Goal: Task Accomplishment & Management: Manage account settings

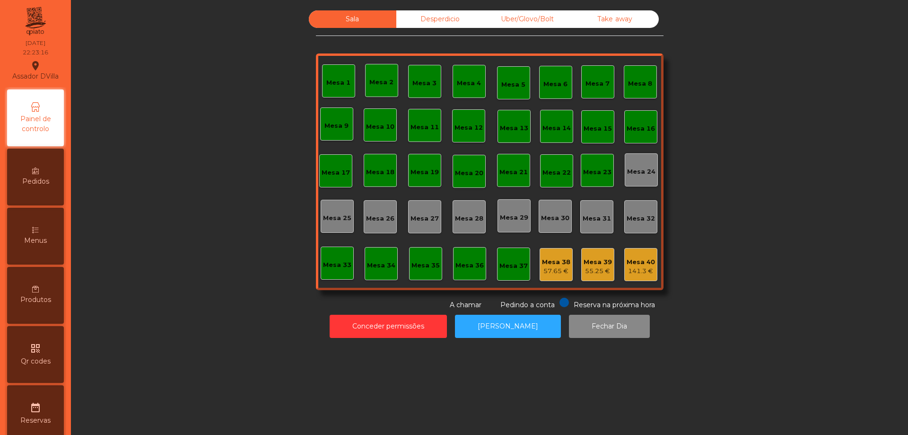
click at [426, 23] on div "Desperdicio" at bounding box center [439, 18] width 87 height 17
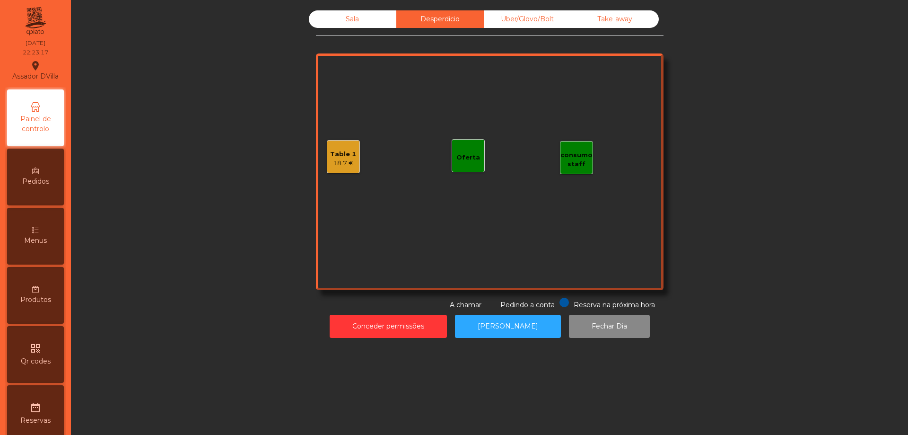
click at [344, 151] on div "Table 1" at bounding box center [343, 153] width 26 height 9
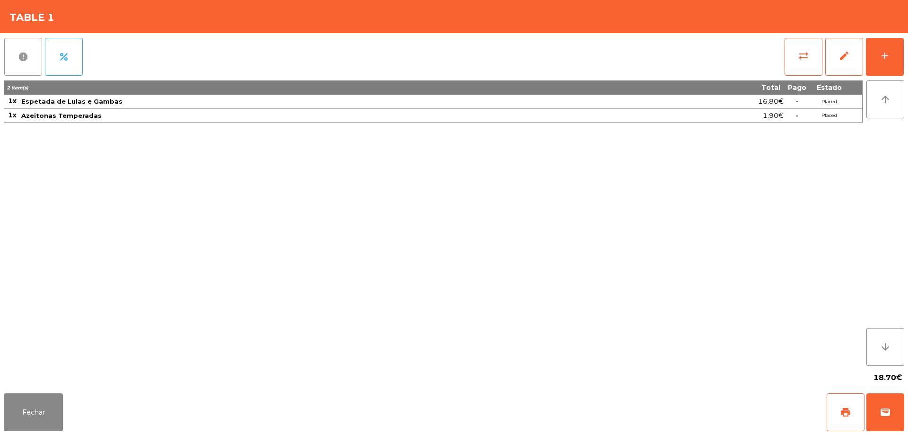
click at [28, 72] on button "report" at bounding box center [23, 57] width 38 height 38
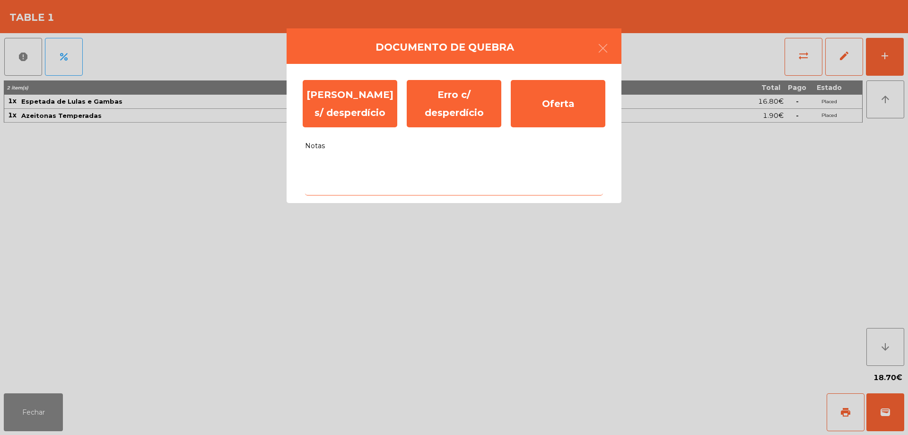
click at [390, 173] on textarea "Notas" at bounding box center [454, 175] width 298 height 39
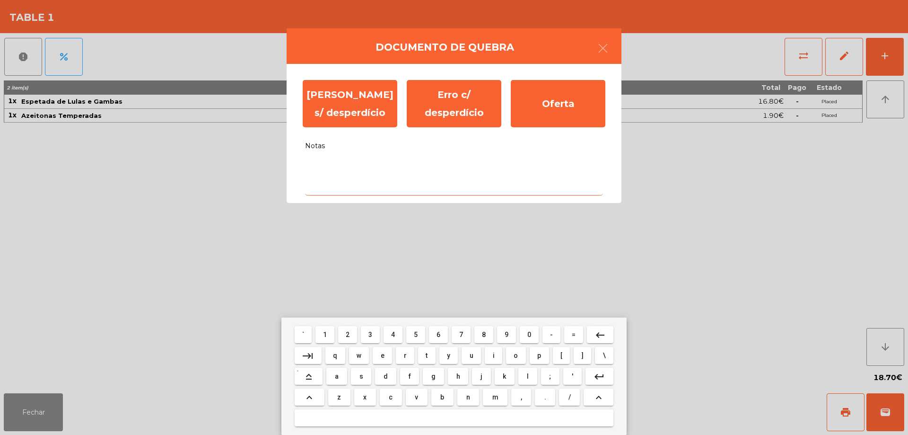
click at [423, 363] on button "t" at bounding box center [426, 355] width 17 height 17
type textarea "*"
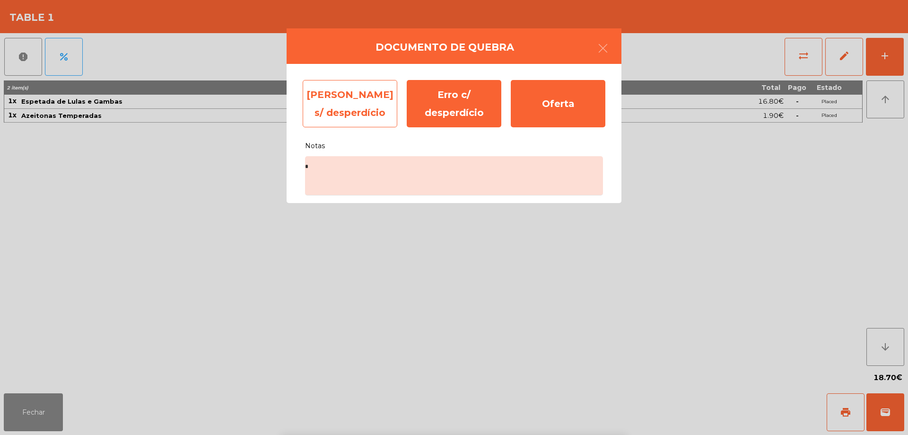
click at [349, 103] on div "[PERSON_NAME] s/ desperdício" at bounding box center [350, 103] width 95 height 47
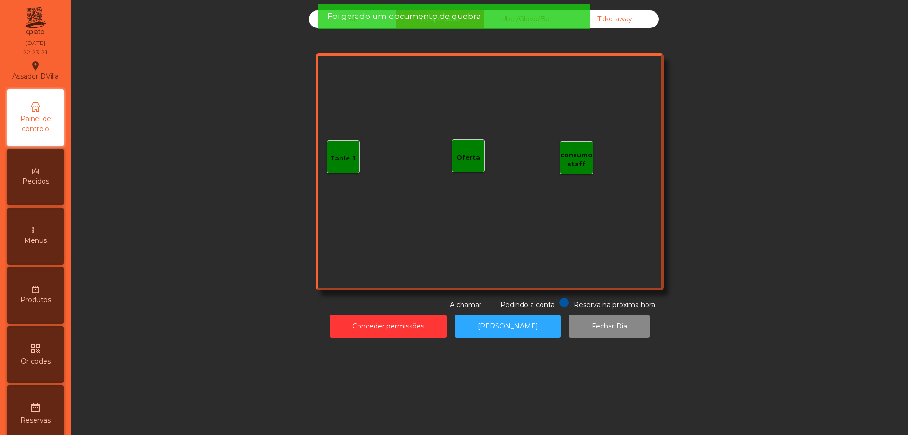
click at [511, 17] on div "Foi gerado um documento de quebra" at bounding box center [453, 16] width 253 height 12
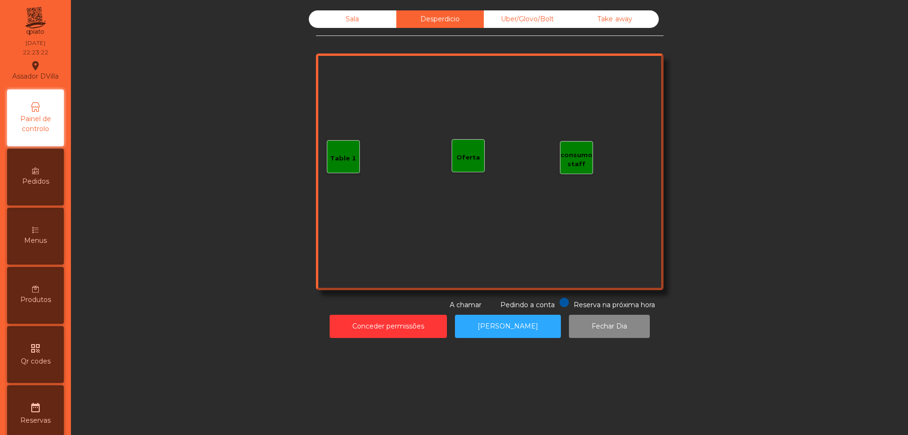
click at [556, 16] on div "Uber/Glovo/Bolt" at bounding box center [527, 18] width 87 height 17
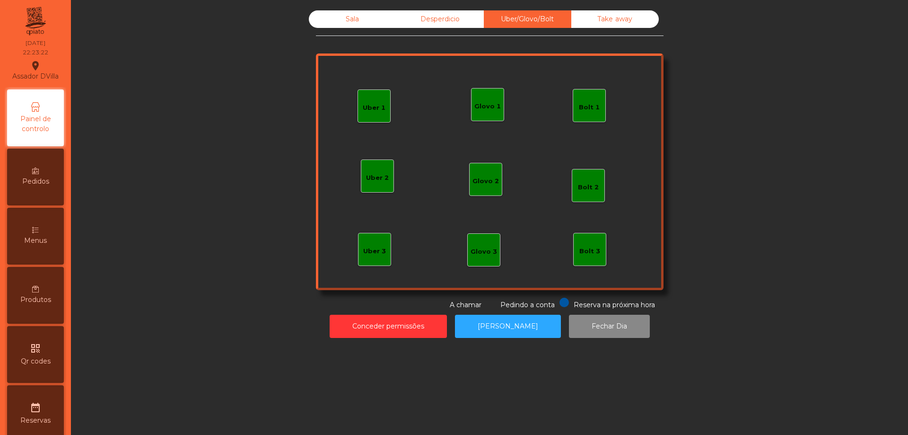
click at [580, 16] on div "Take away" at bounding box center [614, 18] width 87 height 17
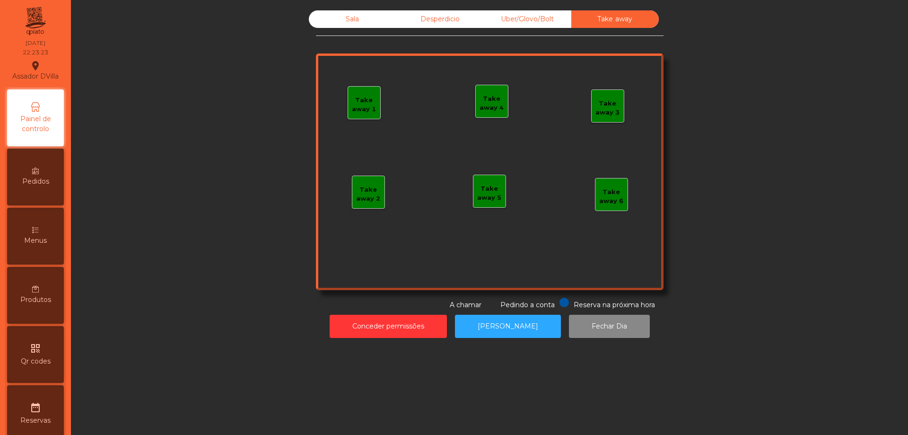
click at [354, 10] on div "Sala" at bounding box center [352, 18] width 87 height 17
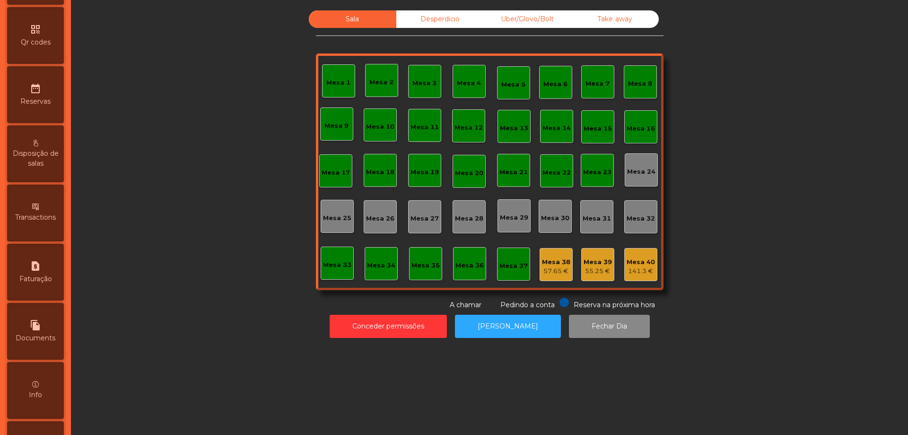
scroll to position [428, 0]
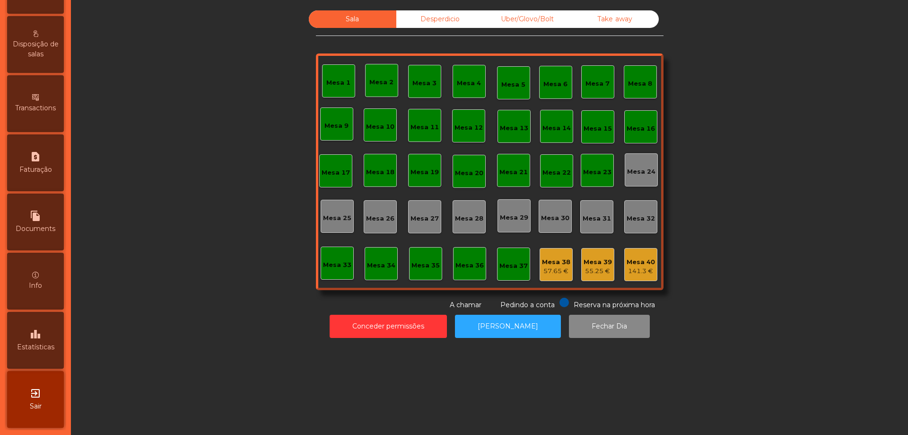
click at [41, 336] on icon "leaderboard" at bounding box center [35, 333] width 11 height 11
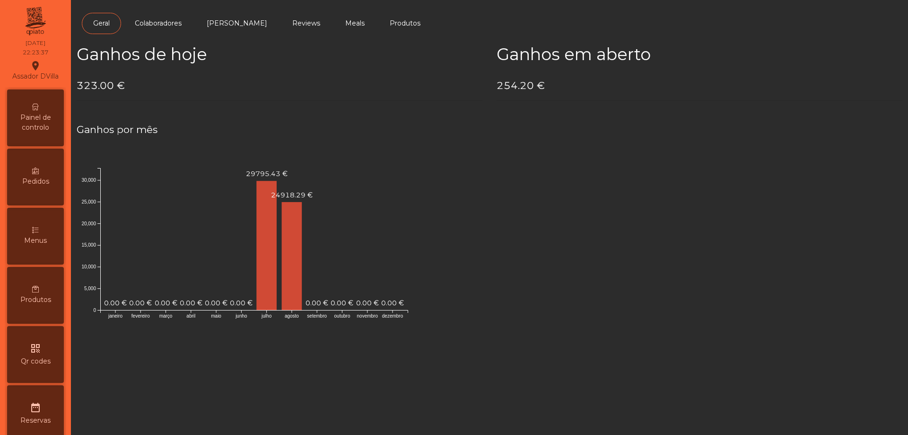
click at [42, 113] on span "Painel de controlo" at bounding box center [35, 123] width 52 height 20
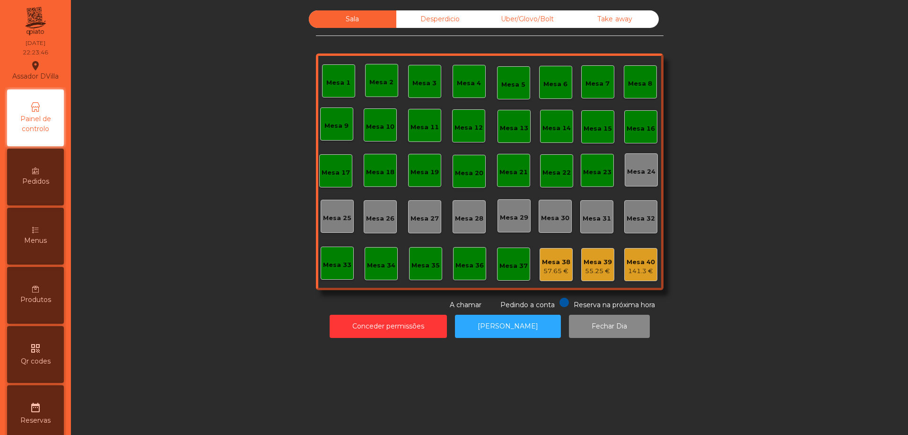
click at [591, 276] on div "Mesa 39 55.25 €" at bounding box center [597, 264] width 33 height 33
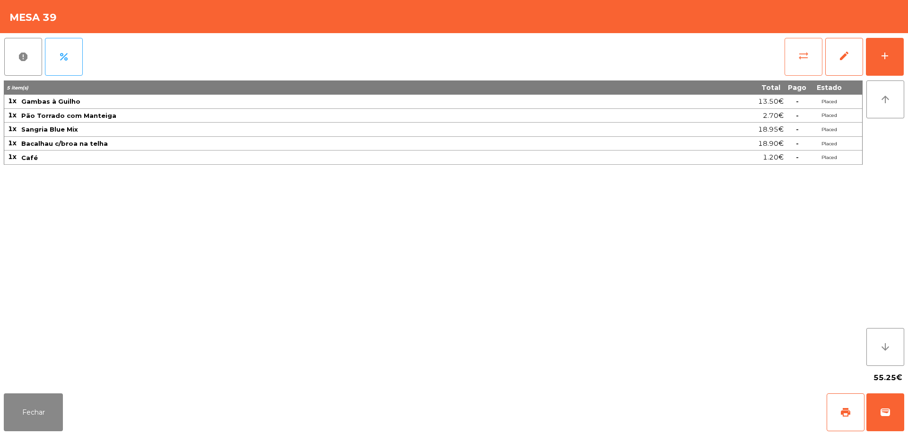
click at [793, 60] on button "sync_alt" at bounding box center [804, 57] width 38 height 38
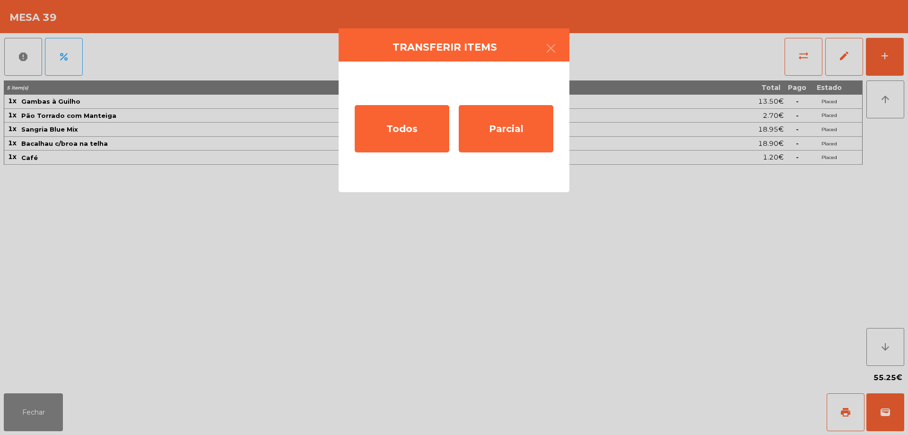
click at [359, 161] on div "Todos Parcial" at bounding box center [454, 126] width 231 height 131
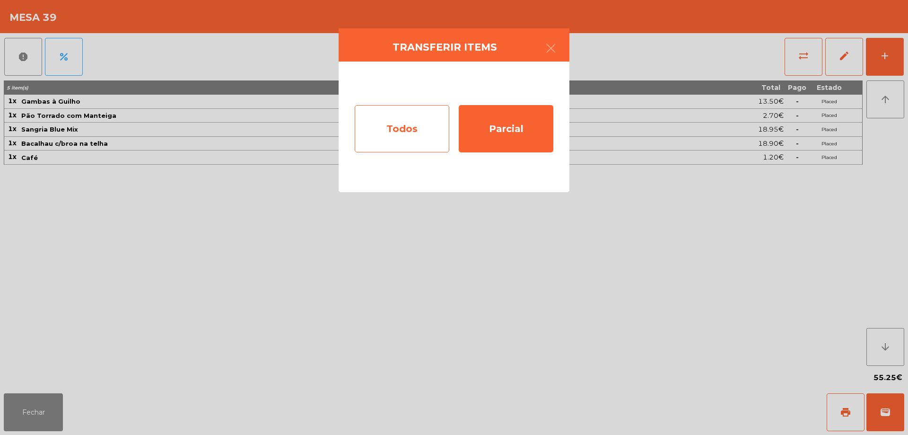
click at [395, 140] on div "Todos" at bounding box center [402, 128] width 95 height 47
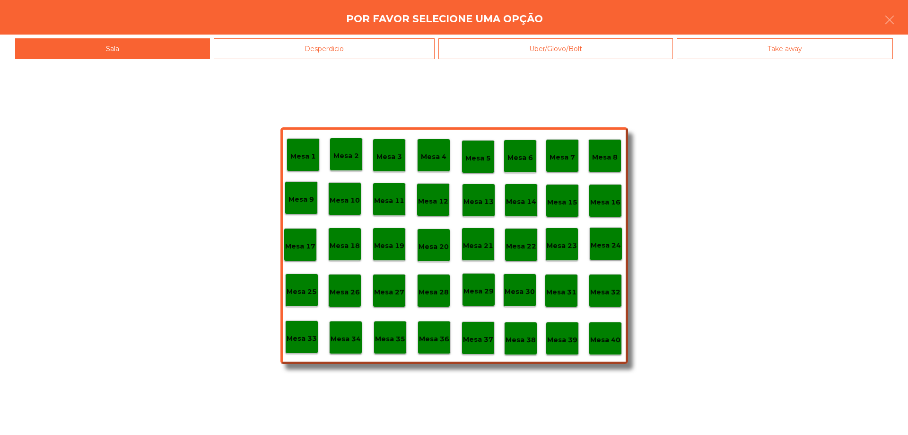
click at [530, 339] on p "Mesa 38" at bounding box center [521, 339] width 30 height 11
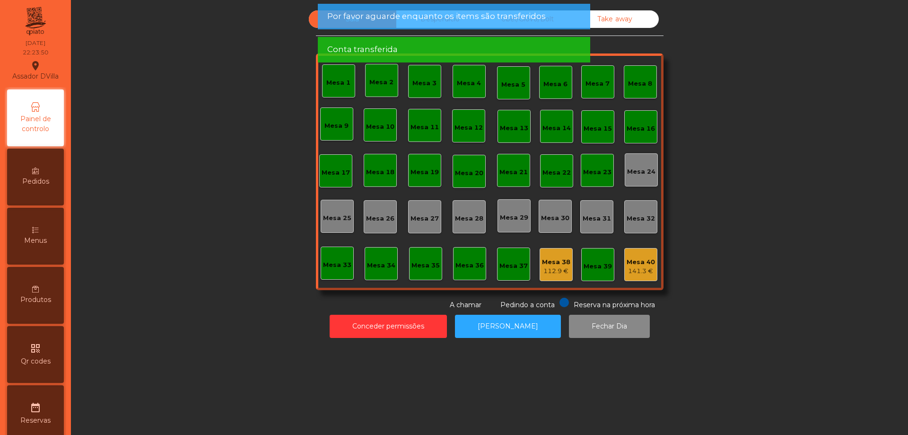
click at [558, 276] on div "Mesa 38 112.9 €" at bounding box center [556, 264] width 33 height 33
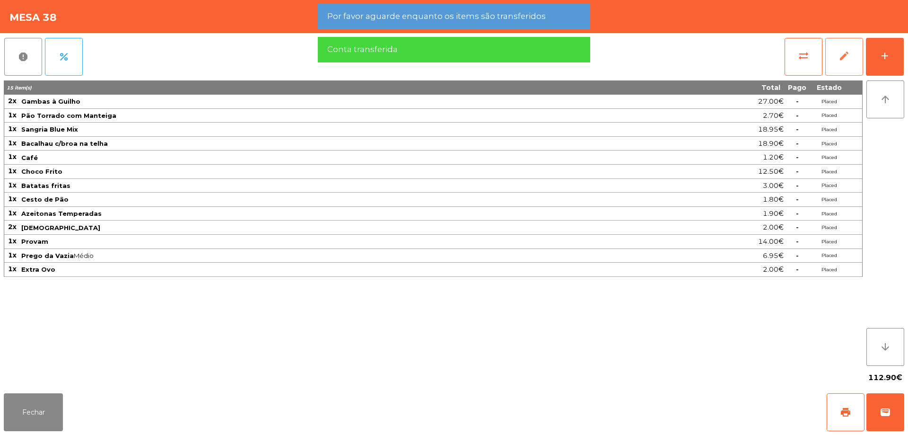
click at [846, 55] on span "edit" at bounding box center [843, 55] width 11 height 11
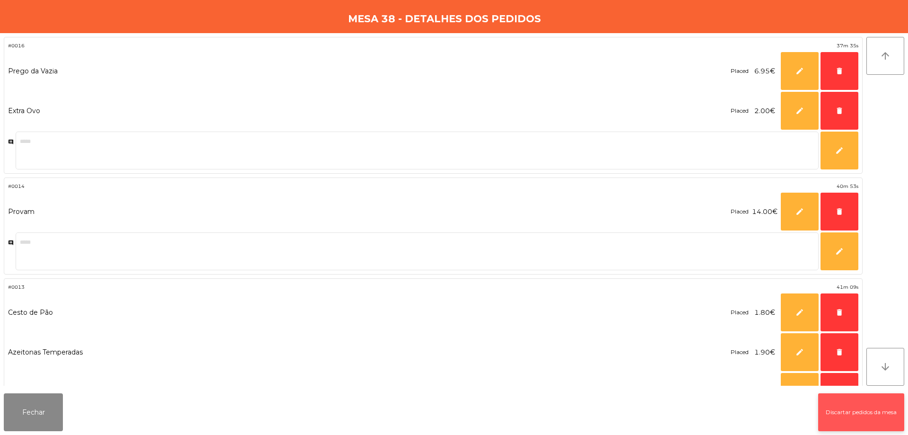
click at [871, 409] on button "Discartar pedidos da mesa" at bounding box center [861, 412] width 86 height 38
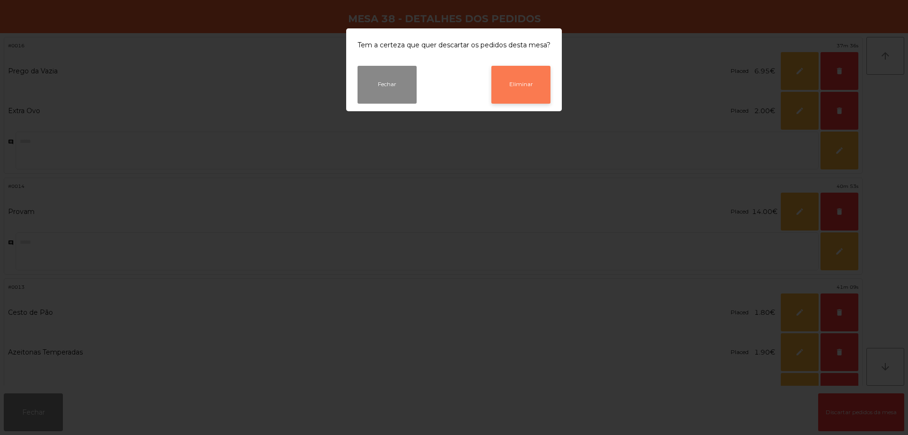
click at [531, 96] on button "Eliminar" at bounding box center [520, 85] width 59 height 38
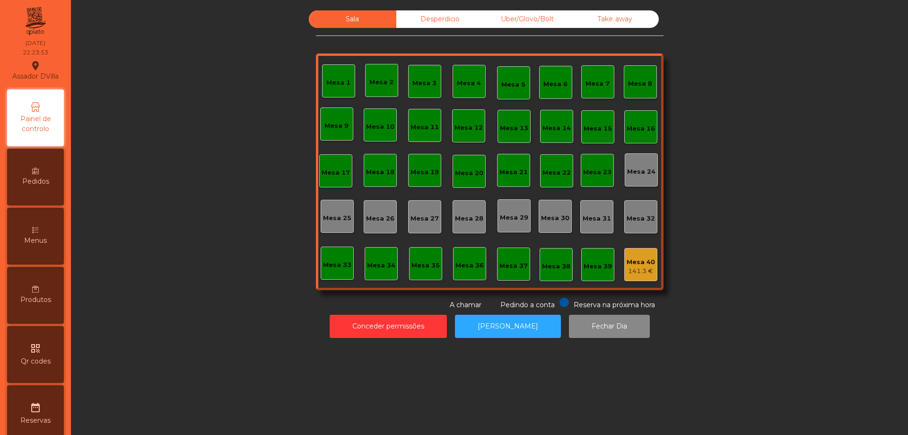
click at [639, 268] on div "141.3 €" at bounding box center [641, 270] width 28 height 9
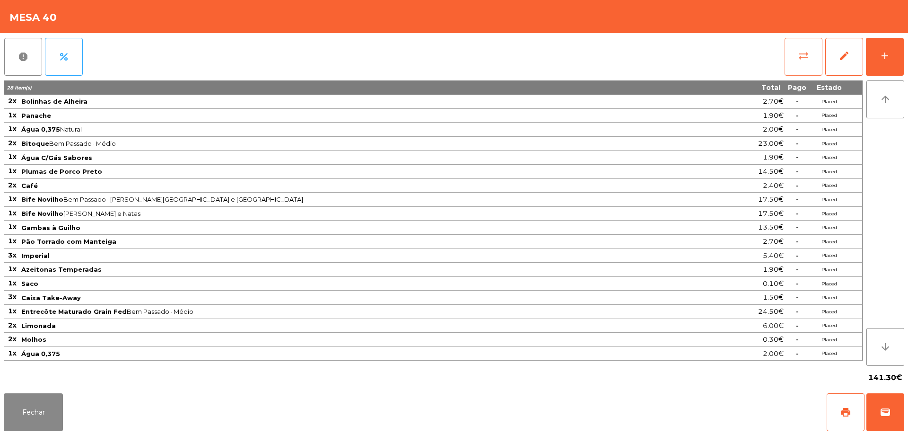
click at [791, 53] on button "sync_alt" at bounding box center [804, 57] width 38 height 38
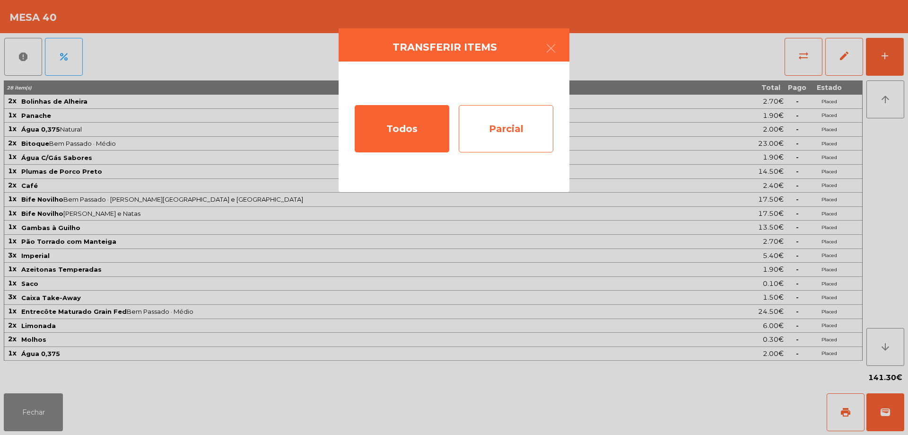
click at [528, 134] on div "Parcial" at bounding box center [506, 128] width 95 height 47
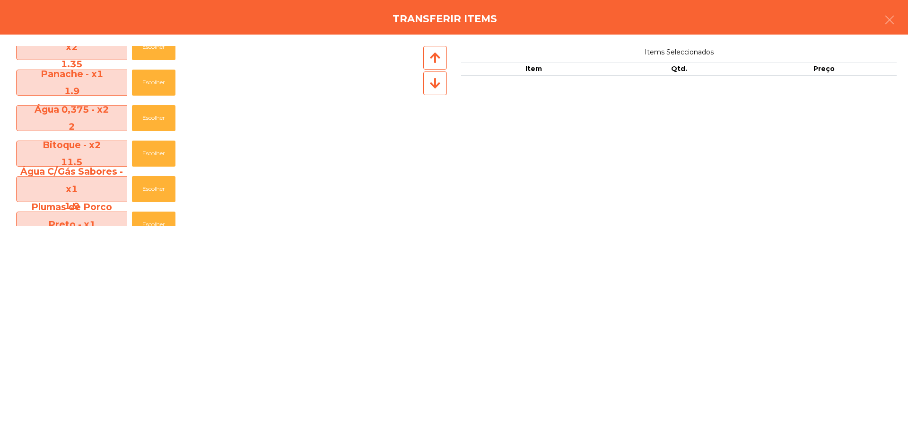
scroll to position [423, 0]
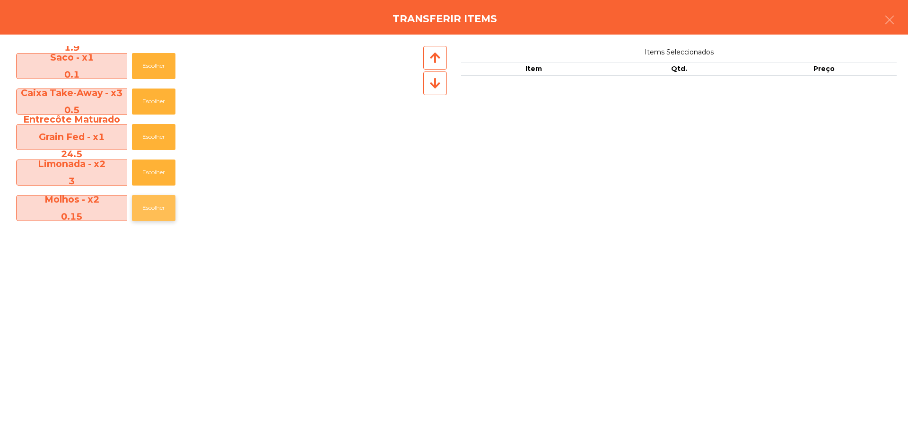
click at [148, 204] on button "Escolher" at bounding box center [154, 208] width 44 height 26
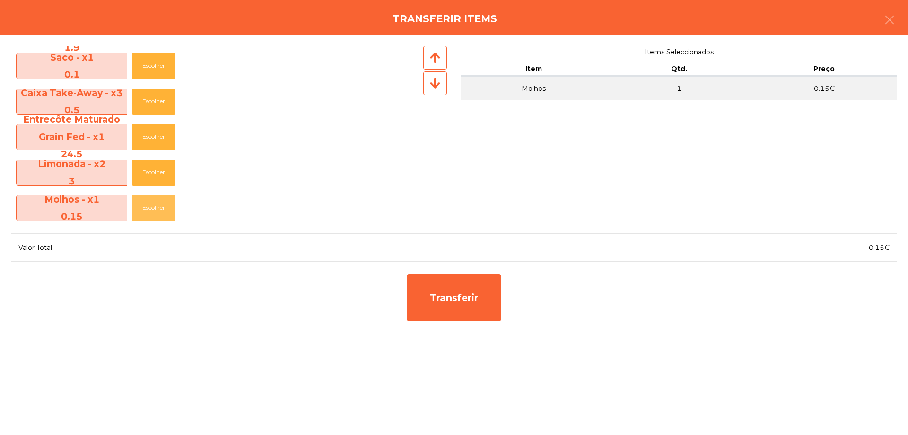
drag, startPoint x: 147, startPoint y: 205, endPoint x: 201, endPoint y: 220, distance: 56.1
click at [147, 205] on button "Escolher" at bounding box center [154, 208] width 44 height 26
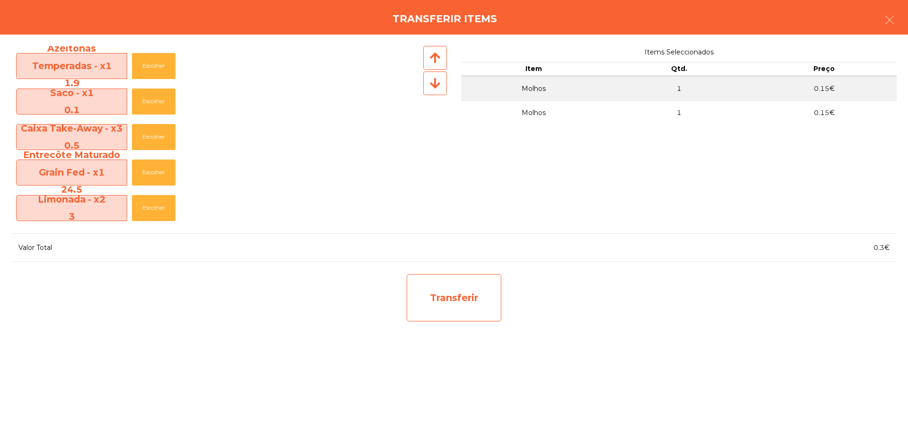
click at [463, 302] on div "Transferir" at bounding box center [454, 297] width 95 height 47
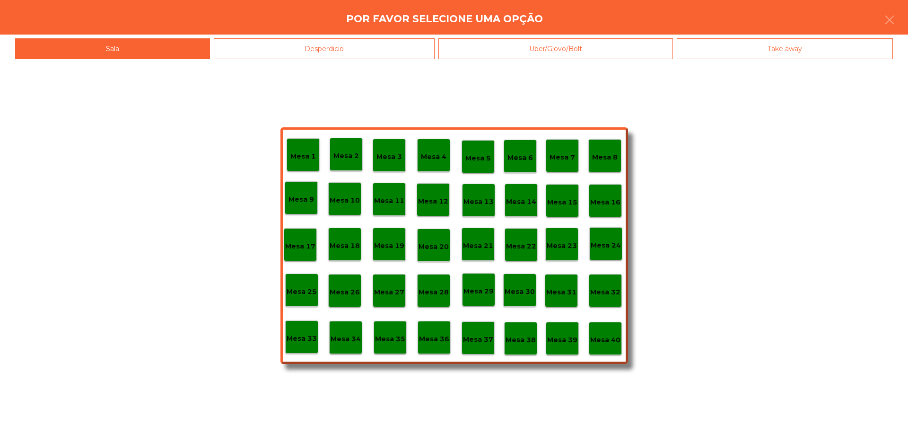
click at [558, 341] on p "Mesa 39" at bounding box center [562, 339] width 30 height 11
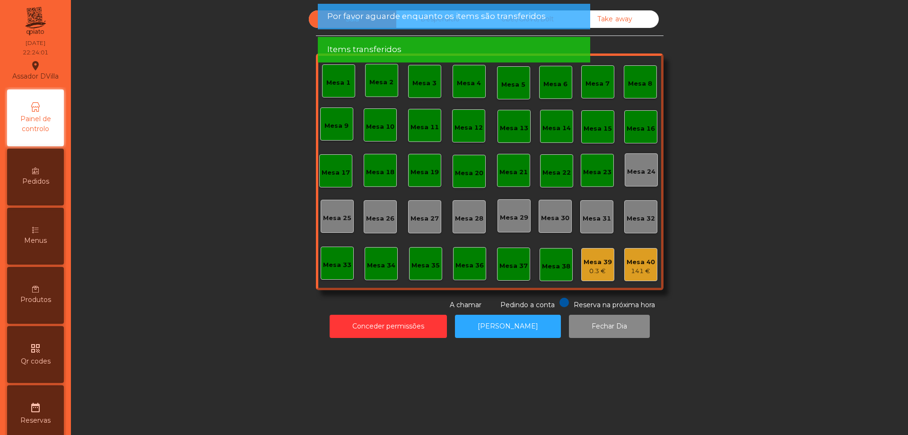
click at [584, 264] on div "Mesa 39" at bounding box center [598, 261] width 28 height 9
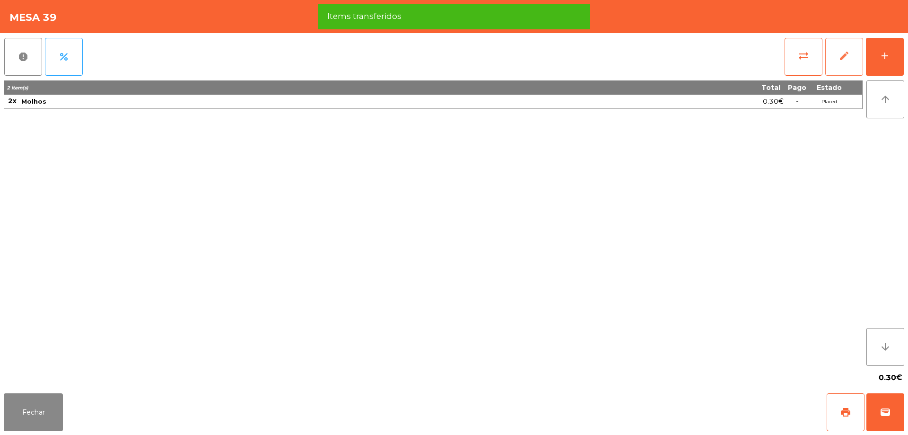
click at [835, 53] on button "edit" at bounding box center [844, 57] width 38 height 38
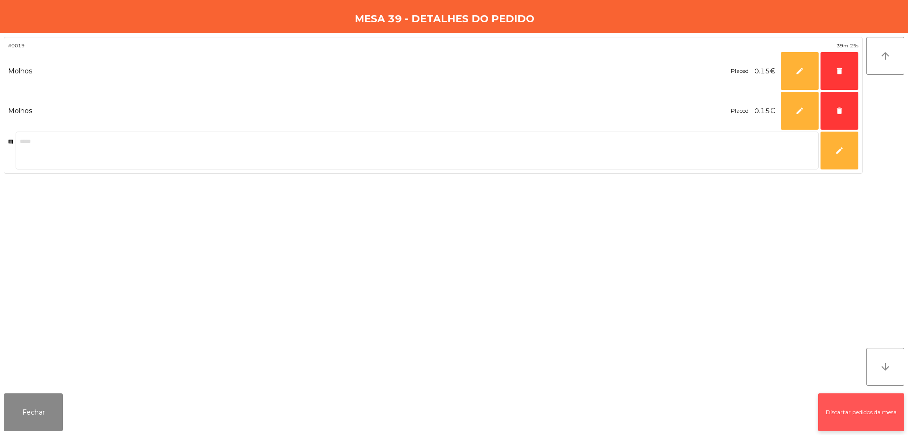
click at [829, 404] on button "Discartar pedidos da mesa" at bounding box center [861, 412] width 86 height 38
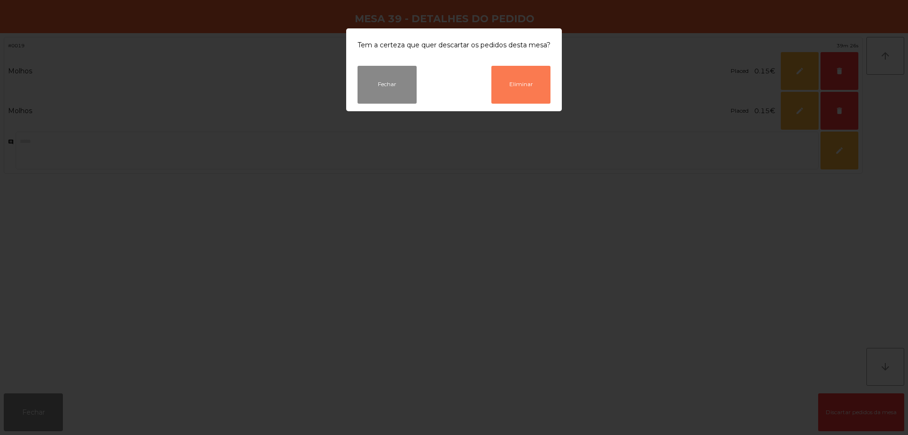
drag, startPoint x: 532, startPoint y: 79, endPoint x: 531, endPoint y: 84, distance: 4.8
click at [531, 80] on button "Eliminar" at bounding box center [520, 85] width 59 height 38
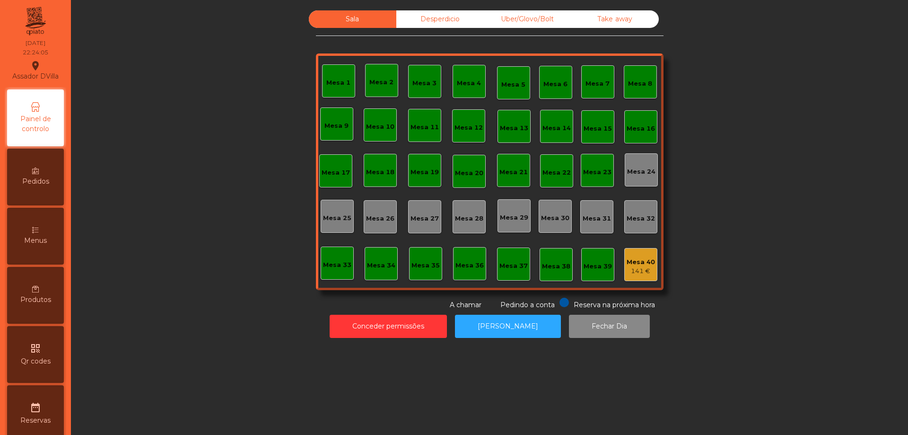
click at [644, 273] on div "141 €" at bounding box center [641, 270] width 28 height 9
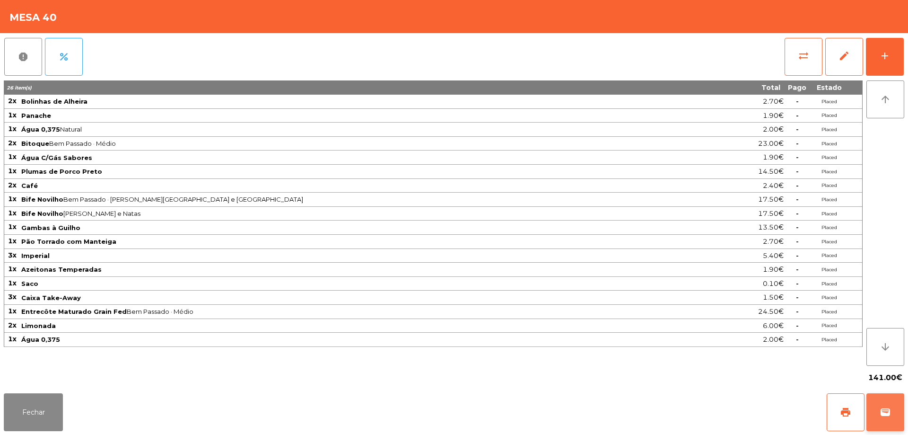
click at [873, 410] on button "wallet" at bounding box center [885, 412] width 38 height 38
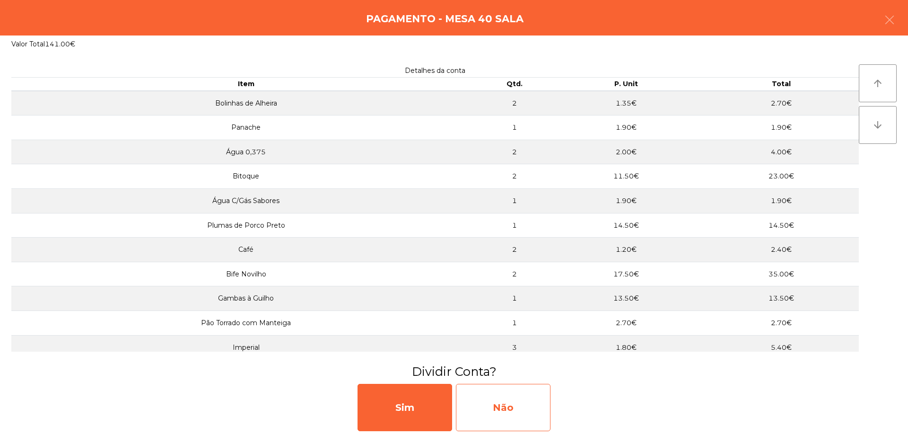
click at [503, 399] on div "Não" at bounding box center [503, 407] width 95 height 47
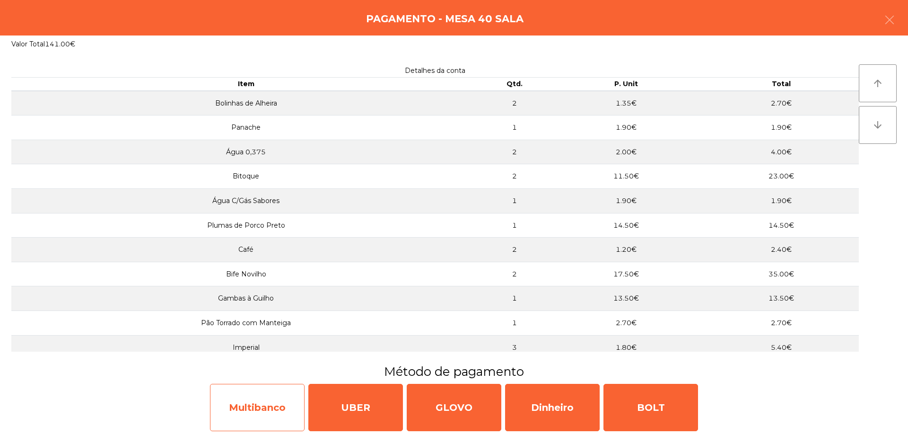
click at [232, 408] on div "Multibanco" at bounding box center [257, 407] width 95 height 47
select select "**"
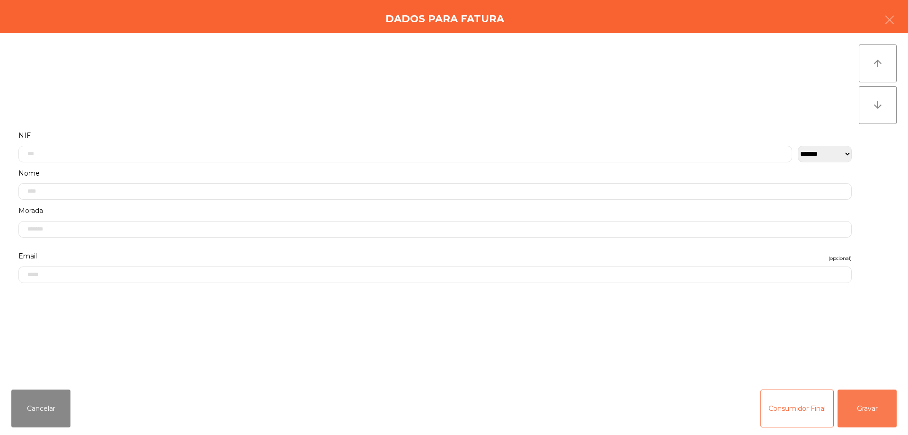
drag, startPoint x: 862, startPoint y: 400, endPoint x: 853, endPoint y: 398, distance: 9.2
click at [860, 400] on button "Gravar" at bounding box center [866, 408] width 59 height 38
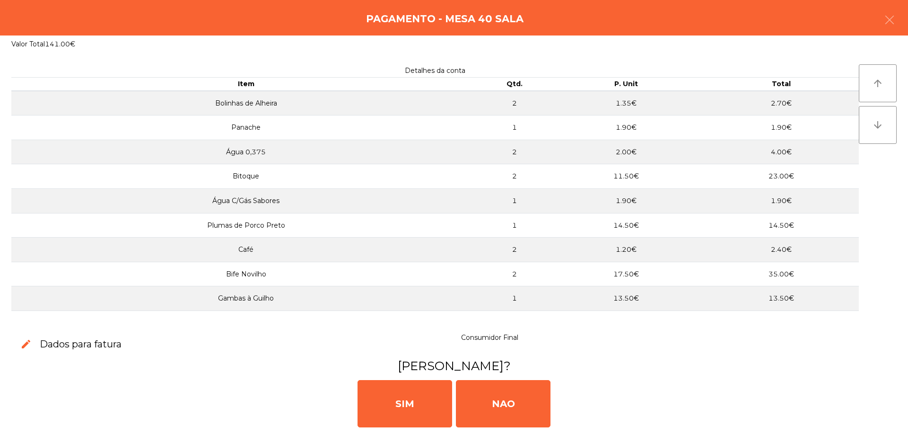
drag, startPoint x: 486, startPoint y: 372, endPoint x: 491, endPoint y: 379, distance: 8.5
click at [486, 372] on h3 "[PERSON_NAME]?" at bounding box center [454, 365] width 886 height 17
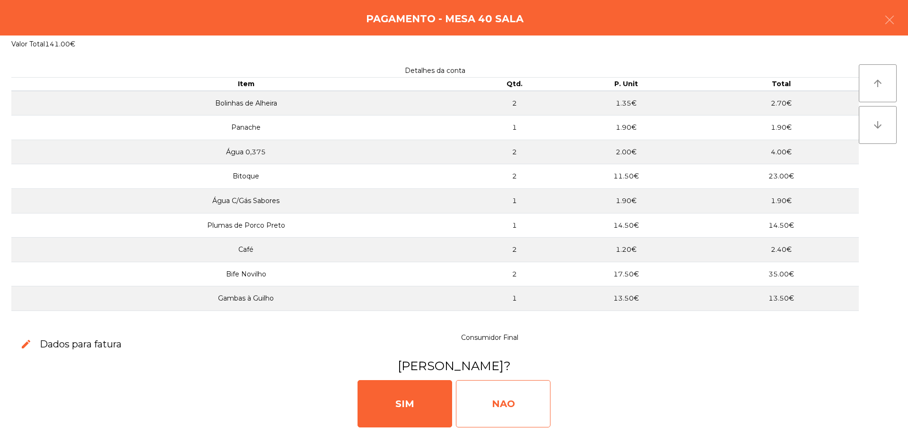
click at [491, 388] on div "NAO" at bounding box center [503, 403] width 95 height 47
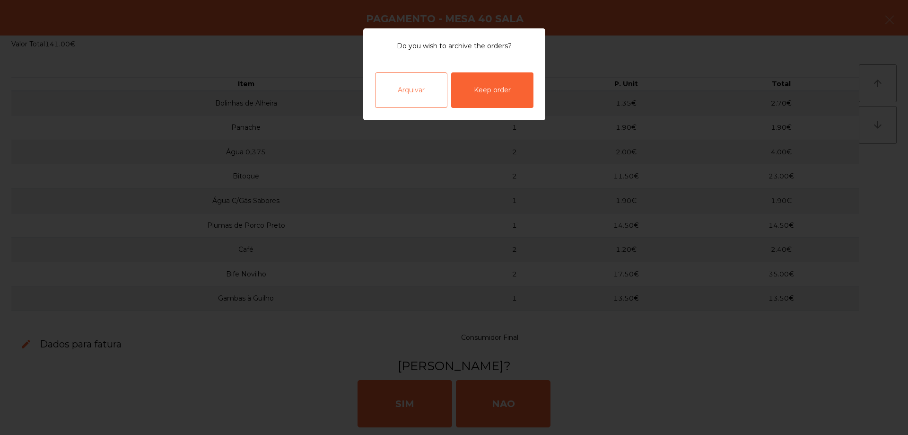
click at [425, 86] on div "Arquivar" at bounding box center [411, 89] width 72 height 35
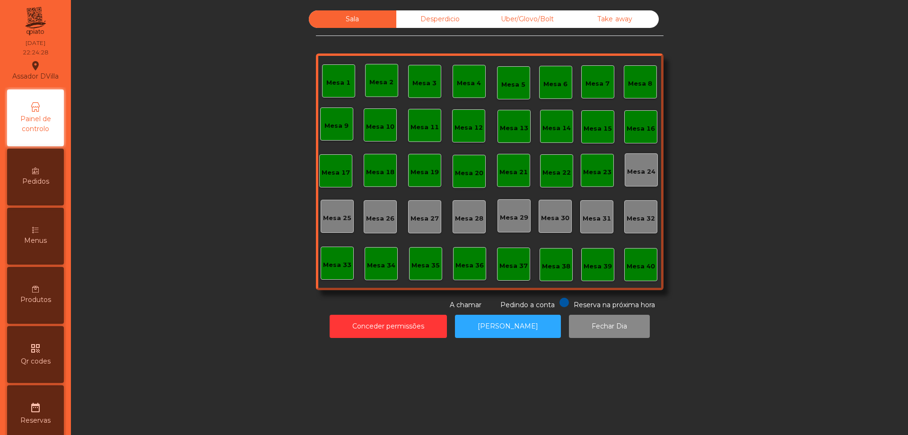
click at [444, 16] on div "Desperdicio" at bounding box center [439, 18] width 87 height 17
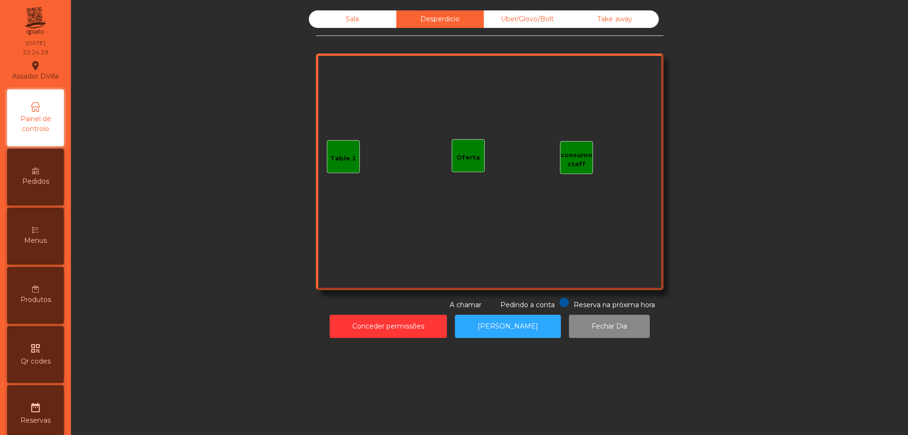
click at [530, 14] on div "Uber/Glovo/Bolt" at bounding box center [527, 18] width 87 height 17
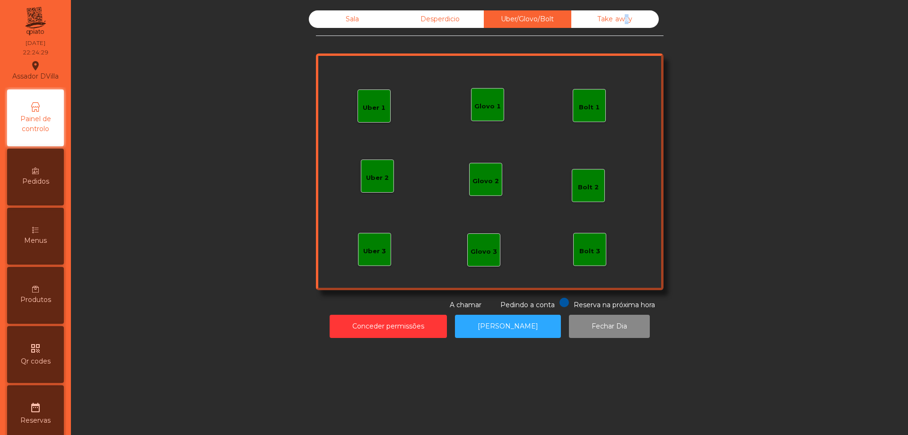
click at [622, 21] on div "Take away" at bounding box center [614, 18] width 87 height 17
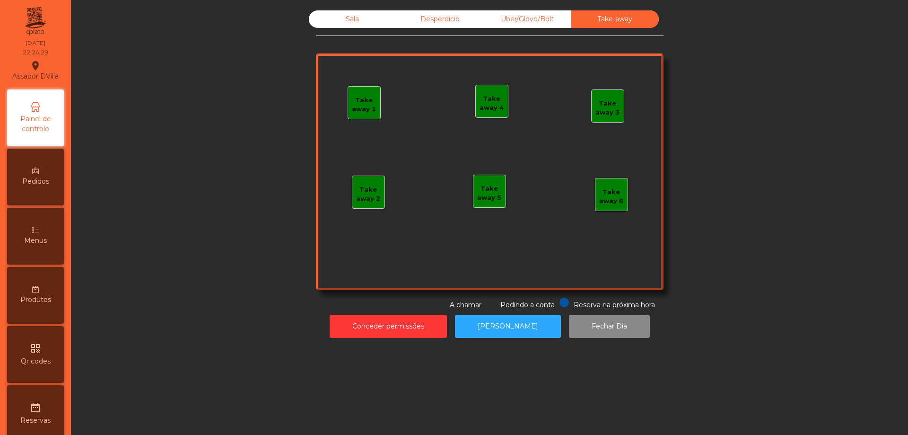
click at [330, 28] on div "Sala Desperdicio Uber/Glovo/Bolt Take away Take away 1 Take away 2 Take away 3 …" at bounding box center [490, 159] width 348 height 299
click at [335, 25] on div "Sala" at bounding box center [352, 18] width 87 height 17
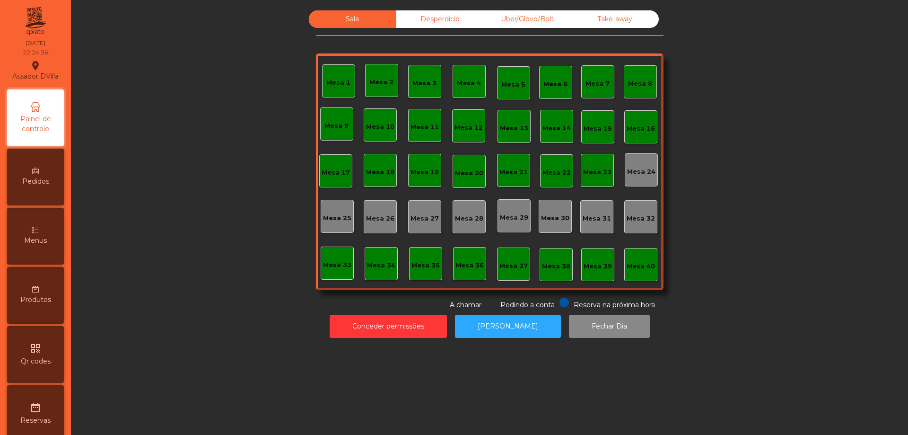
drag, startPoint x: 419, startPoint y: 31, endPoint x: 419, endPoint y: 20, distance: 10.9
click at [419, 30] on div "Sala Desperdicio Uber/Glovo/Bolt Take away Mesa 1 Mesa 2 [GEOGRAPHIC_DATA] 4 [G…" at bounding box center [490, 159] width 348 height 299
click at [419, 20] on div "Desperdicio" at bounding box center [439, 18] width 87 height 17
